Goal: Task Accomplishment & Management: Use online tool/utility

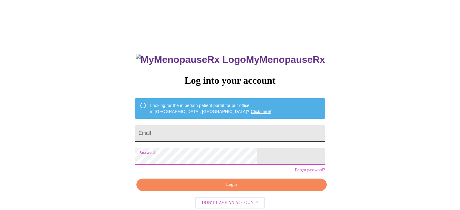
click at [221, 133] on input "Email" at bounding box center [230, 133] width 190 height 17
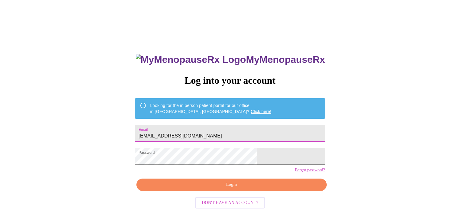
type input "[EMAIL_ADDRESS][DOMAIN_NAME]"
click at [229, 189] on span "Login" at bounding box center [231, 185] width 176 height 8
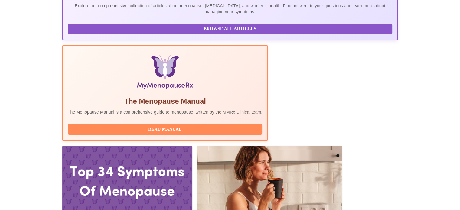
scroll to position [153, 0]
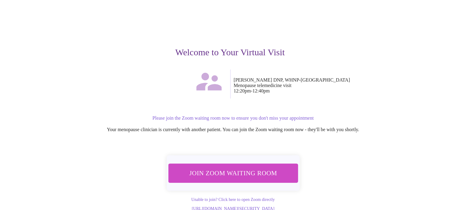
scroll to position [36, 0]
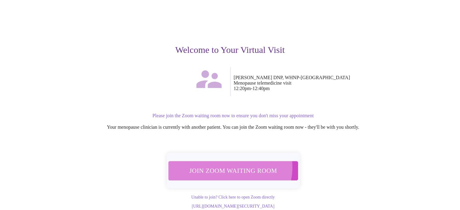
click at [230, 165] on span "Join Zoom Waiting Room" at bounding box center [233, 171] width 119 height 12
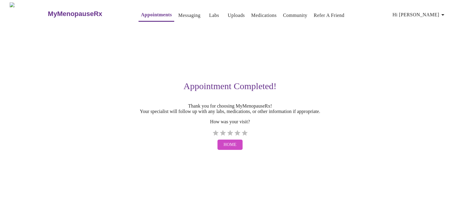
scroll to position [0, 0]
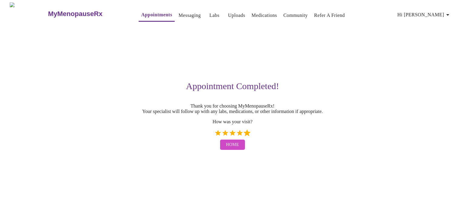
click at [248, 136] on label "5 Stars" at bounding box center [246, 133] width 7 height 7
click at [214, 136] on input "5 Stars" at bounding box center [214, 135] width 0 height 0
radio input "true"
click at [228, 148] on span "Home" at bounding box center [232, 145] width 13 height 8
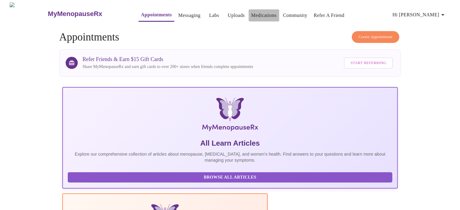
click at [251, 13] on link "Medications" at bounding box center [263, 15] width 25 height 8
